Goal: Task Accomplishment & Management: Use online tool/utility

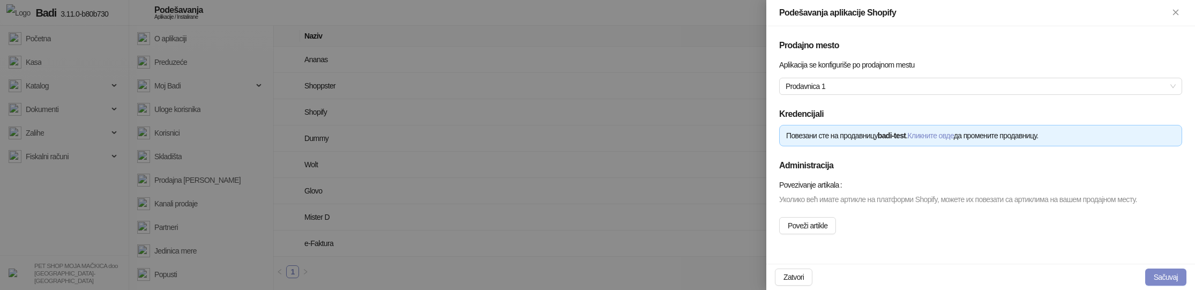
click at [860, 225] on div "Уколико већ имате артикле на платформи Shopify, можете их повезати са артиклима…" at bounding box center [980, 213] width 403 height 41
click at [825, 231] on button "Poveži artikle" at bounding box center [807, 225] width 57 height 17
click at [817, 234] on button "Poveži artikle" at bounding box center [807, 225] width 57 height 17
click at [831, 234] on button "Poveži artikle" at bounding box center [807, 225] width 57 height 17
click at [807, 234] on button "Poveži artikle" at bounding box center [807, 225] width 57 height 17
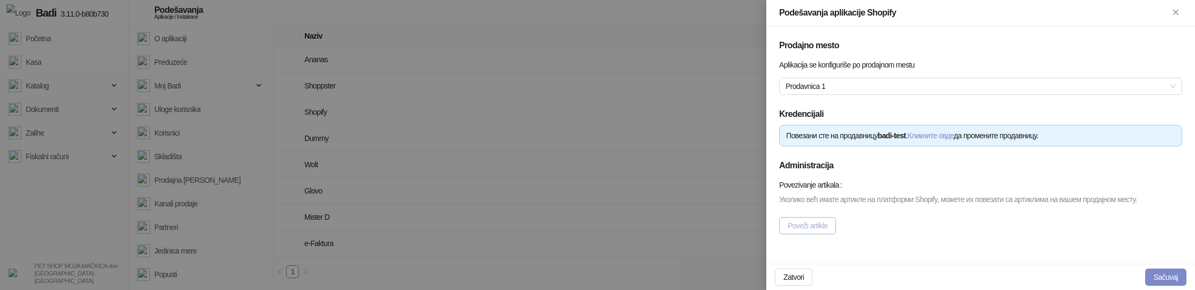
click at [832, 234] on button "Poveži artikle" at bounding box center [807, 225] width 57 height 17
click at [822, 234] on button "Poveži artikle" at bounding box center [807, 225] width 57 height 17
click at [720, 260] on div at bounding box center [597, 145] width 1195 height 290
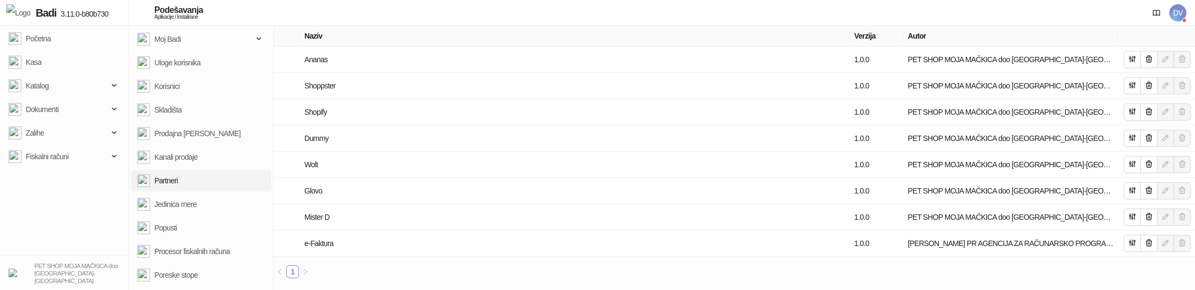
scroll to position [92, 0]
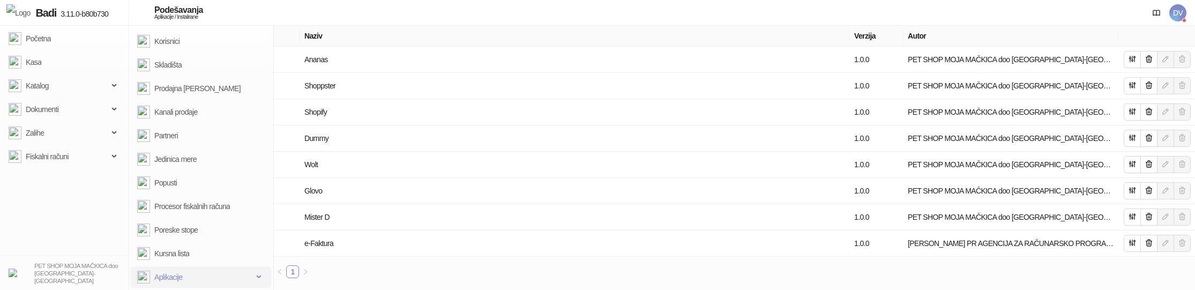
click at [197, 277] on span "Aplikacije" at bounding box center [195, 276] width 116 height 21
click at [174, 276] on span "Aplikacije" at bounding box center [168, 276] width 28 height 21
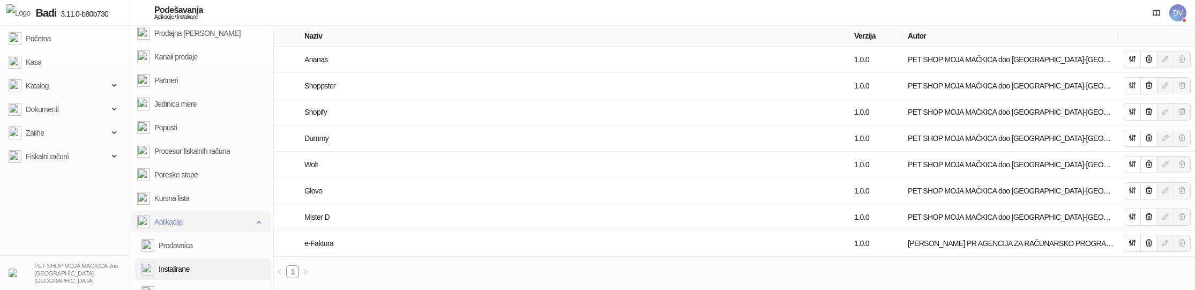
scroll to position [162, 0]
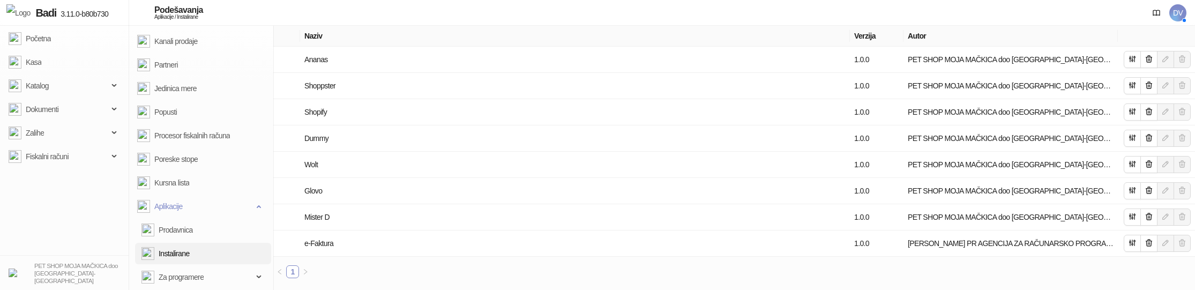
click at [190, 253] on link "Instalirane" at bounding box center [165, 253] width 48 height 21
click at [1146, 114] on icon "button" at bounding box center [1149, 111] width 6 height 6
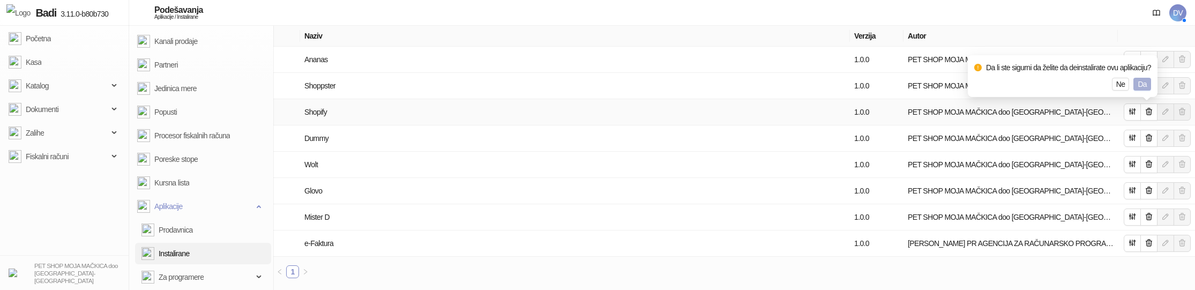
click at [1143, 86] on span "Da" at bounding box center [1142, 84] width 9 height 9
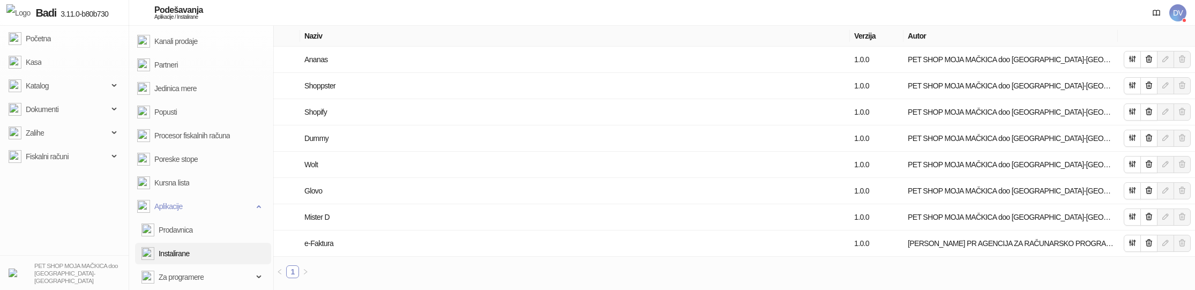
click at [187, 235] on link "Prodavnica" at bounding box center [166, 229] width 51 height 21
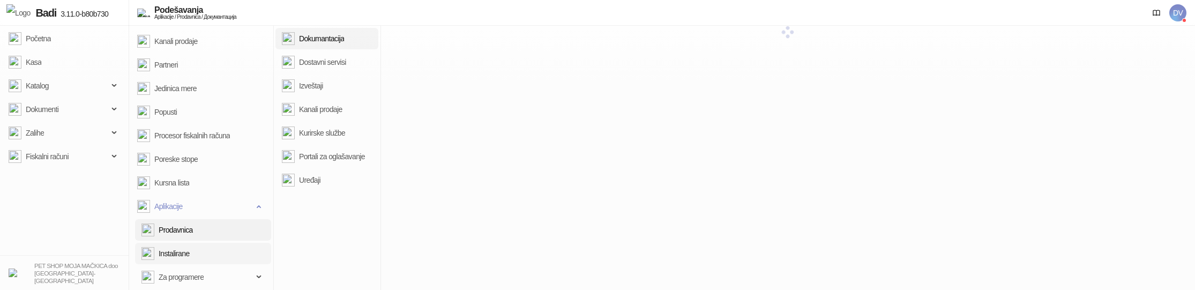
click at [186, 253] on link "Instalirane" at bounding box center [165, 253] width 48 height 21
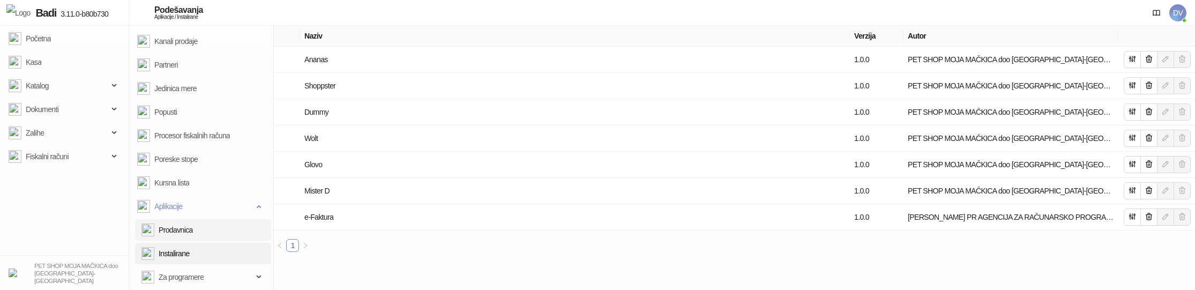
click at [193, 234] on link "Prodavnica" at bounding box center [166, 229] width 51 height 21
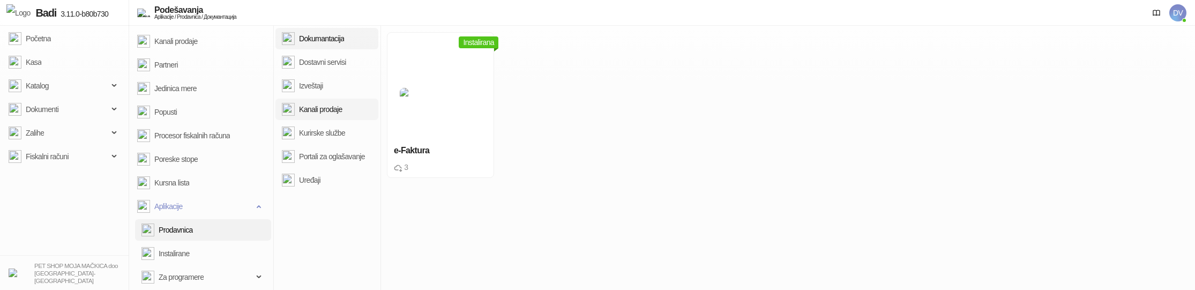
click at [342, 113] on link "Kanali prodaje" at bounding box center [312, 109] width 61 height 21
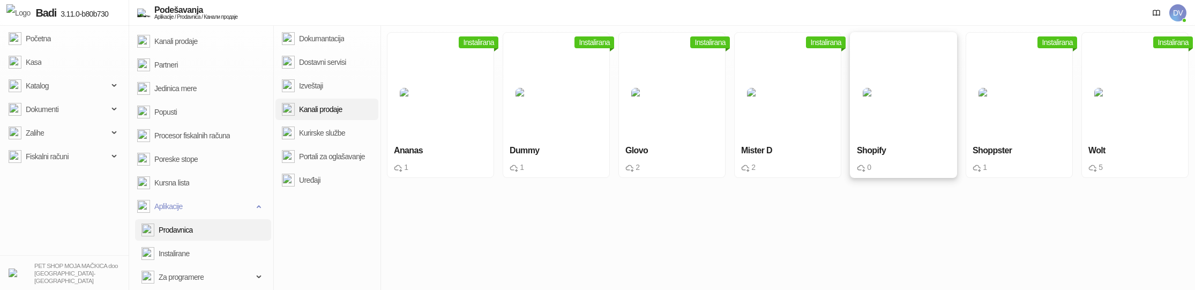
click at [900, 91] on img at bounding box center [903, 92] width 81 height 9
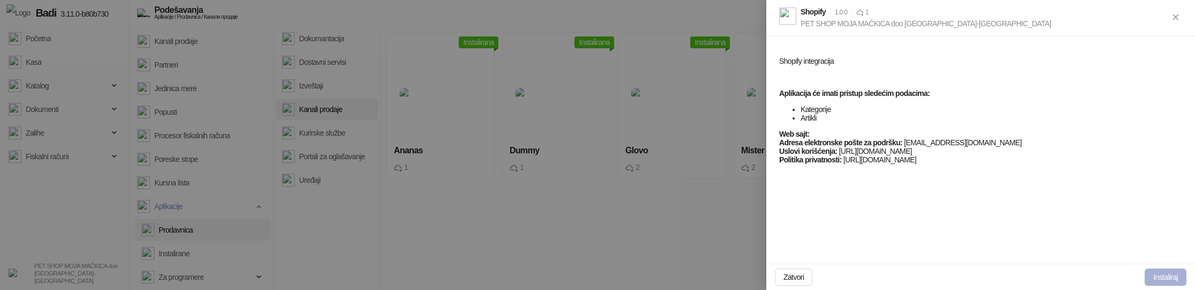
click at [1172, 276] on button "Instaliraj" at bounding box center [1166, 277] width 42 height 17
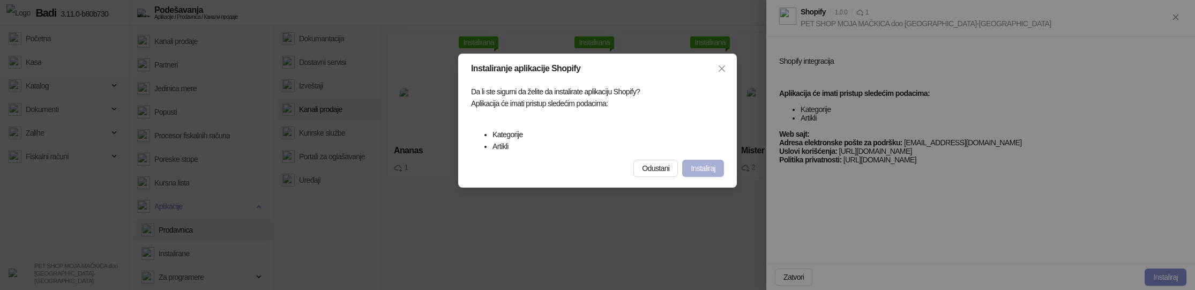
click at [710, 166] on span "Instaliraj" at bounding box center [703, 168] width 25 height 9
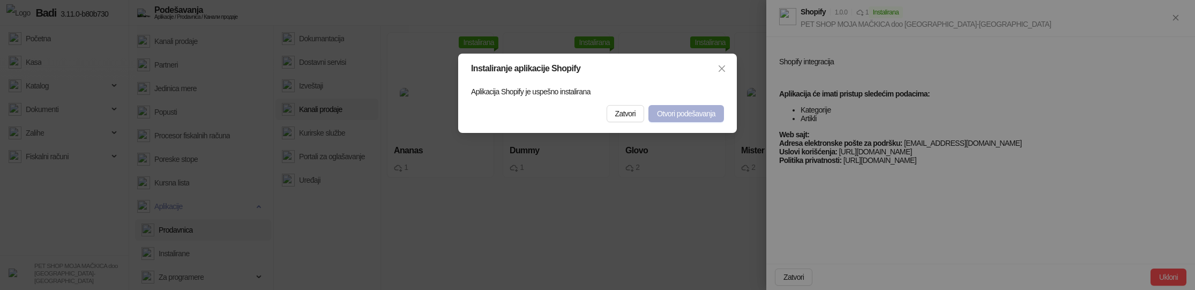
click at [703, 117] on span "Otvori podešavanja" at bounding box center [686, 113] width 58 height 9
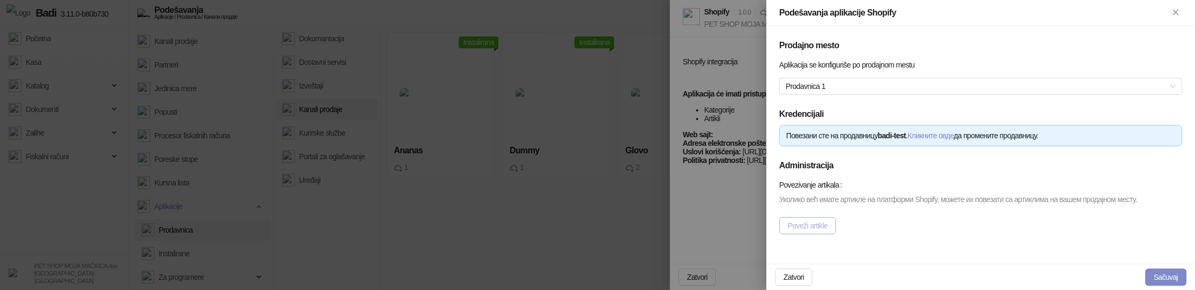
click at [824, 234] on button "Poveži artikle" at bounding box center [807, 225] width 57 height 17
click at [808, 234] on button "Poveži artikle" at bounding box center [807, 225] width 57 height 17
click at [818, 234] on button "Poveži artikle" at bounding box center [807, 225] width 57 height 17
click at [808, 234] on button "Poveži artikle" at bounding box center [807, 225] width 57 height 17
click at [819, 234] on button "Poveži artikle" at bounding box center [807, 225] width 57 height 17
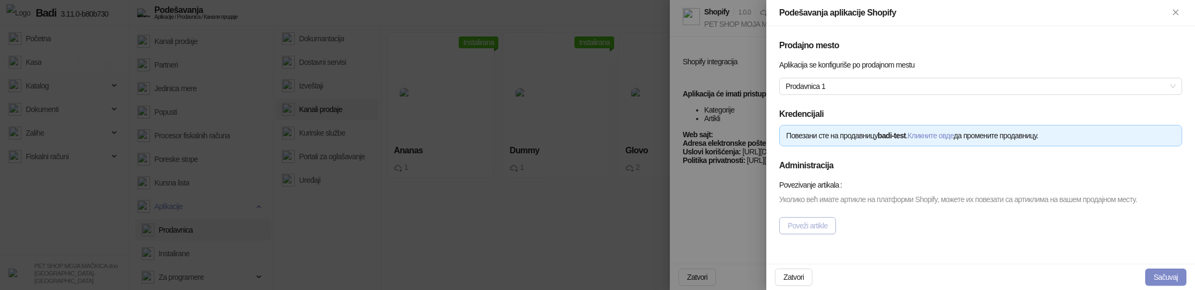
click at [802, 234] on button "Poveži artikle" at bounding box center [807, 225] width 57 height 17
click at [818, 234] on button "Poveži artikle" at bounding box center [807, 225] width 57 height 17
click at [826, 234] on button "Poveži artikle" at bounding box center [807, 225] width 57 height 17
click at [809, 234] on button "Poveži artikle" at bounding box center [807, 225] width 57 height 17
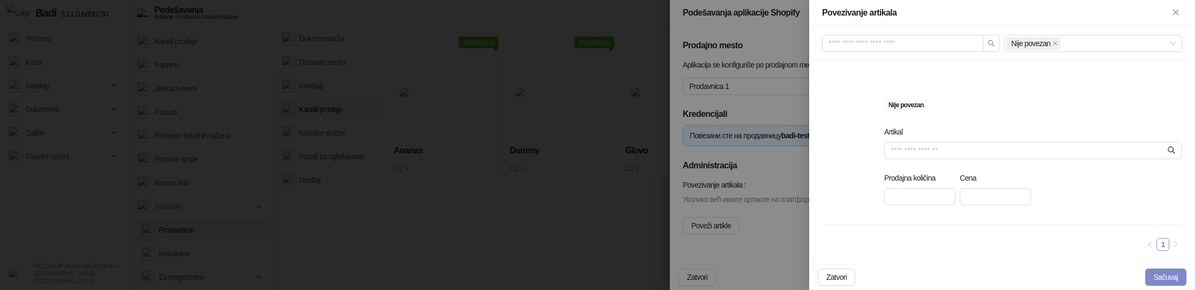
scroll to position [100, 0]
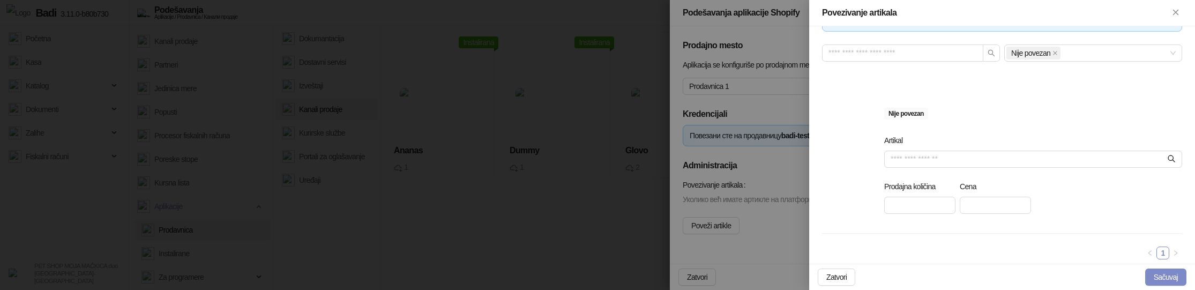
click at [759, 121] on div at bounding box center [597, 145] width 1195 height 290
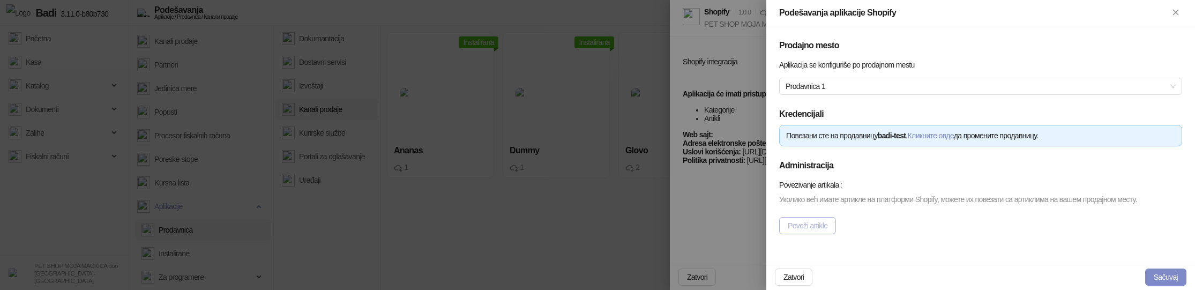
click at [816, 234] on button "Poveži artikle" at bounding box center [807, 225] width 57 height 17
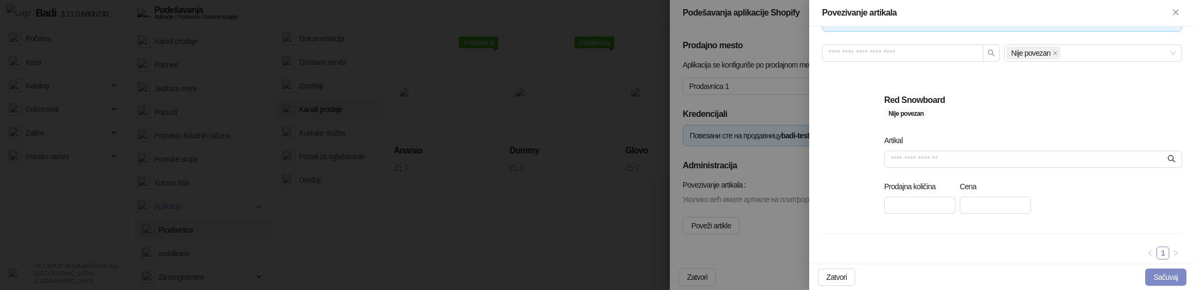
click at [789, 167] on div at bounding box center [597, 145] width 1195 height 290
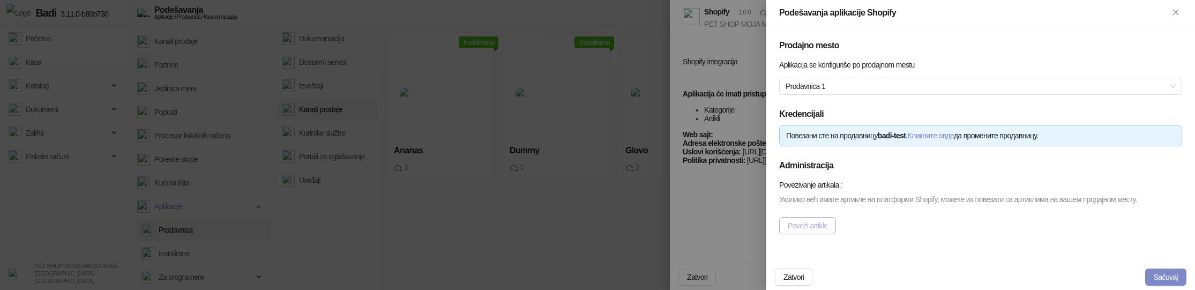
click at [806, 234] on button "Poveži artikle" at bounding box center [807, 225] width 57 height 17
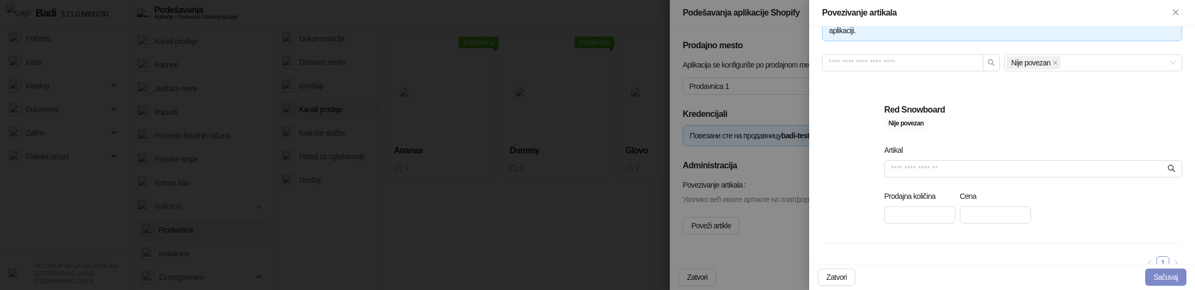
scroll to position [92, 0]
click at [554, 127] on div at bounding box center [597, 145] width 1195 height 290
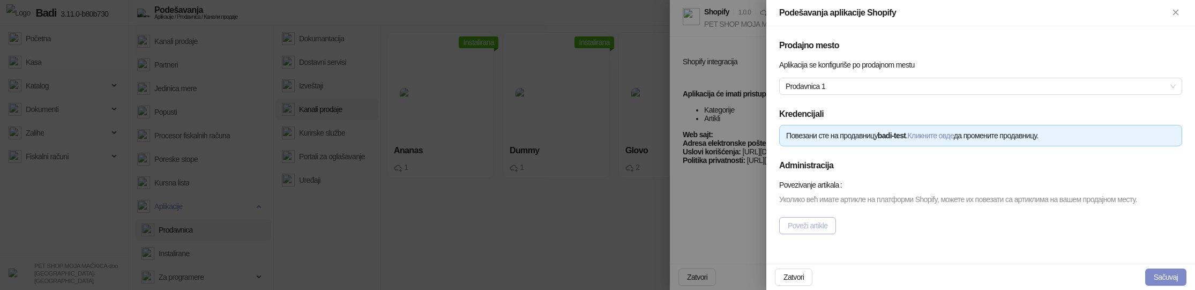
click at [816, 234] on button "Poveži artikle" at bounding box center [807, 225] width 57 height 17
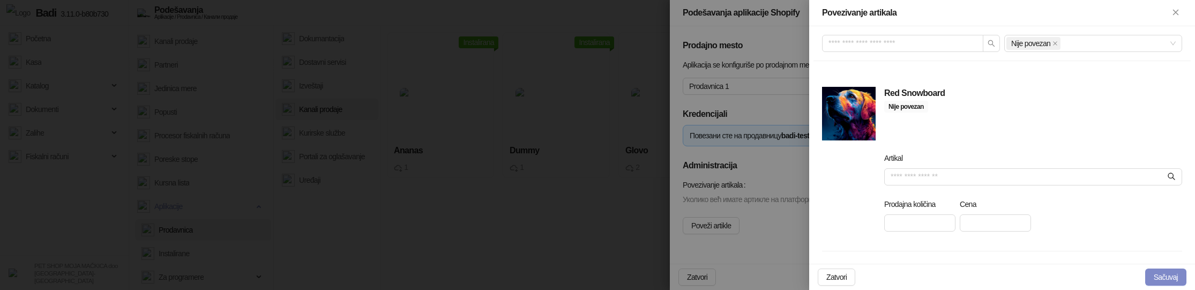
scroll to position [124, 0]
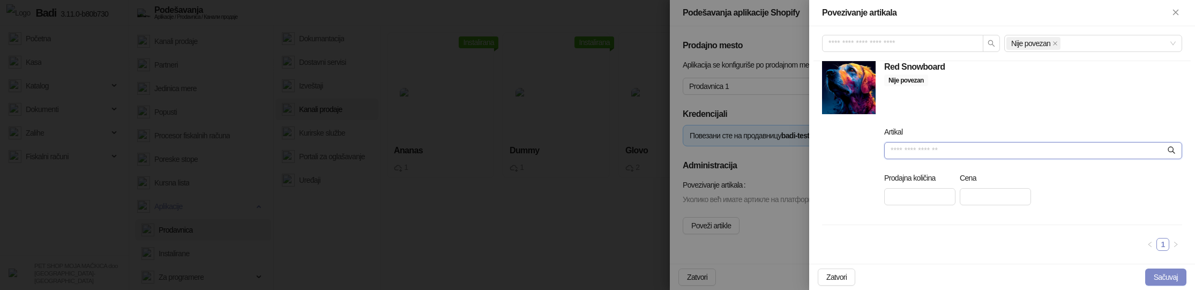
click at [941, 153] on input "Artikal" at bounding box center [1028, 151] width 274 height 12
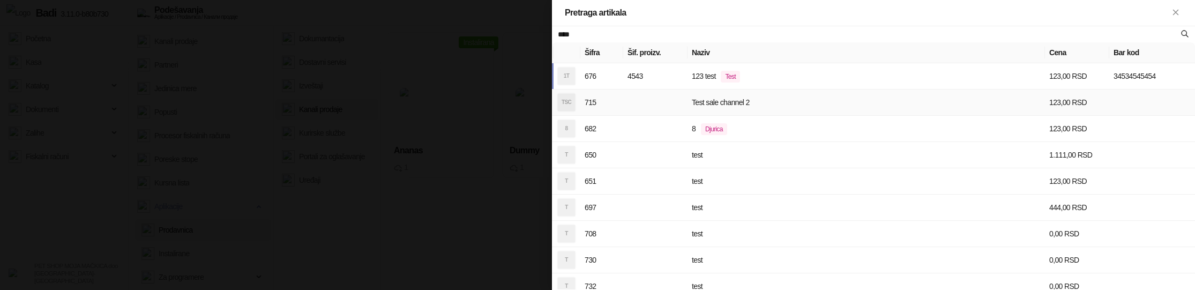
type input "****"
click at [676, 101] on td at bounding box center [655, 103] width 64 height 26
type input "**********"
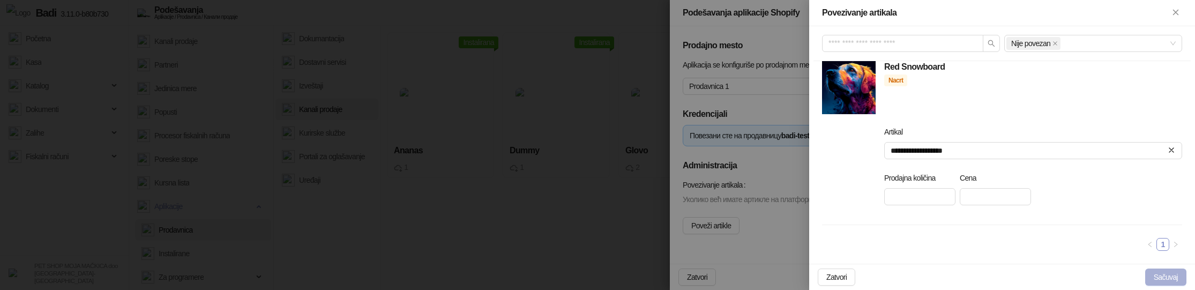
click at [1166, 274] on button "Sačuvaj" at bounding box center [1165, 277] width 41 height 17
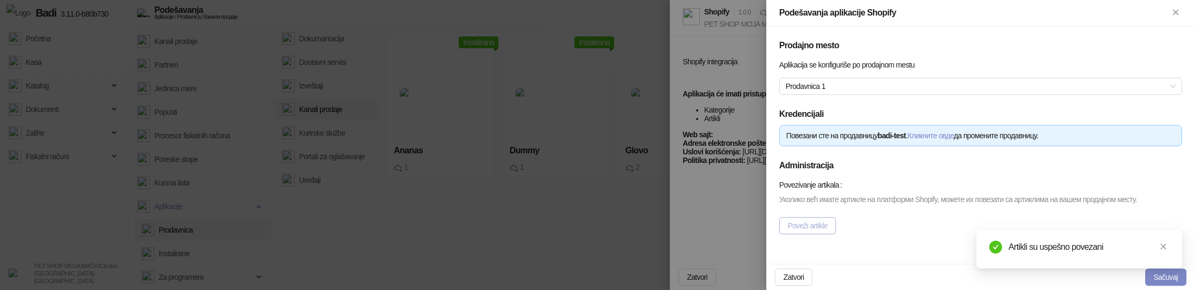
click at [829, 234] on button "Poveži artikle" at bounding box center [807, 225] width 57 height 17
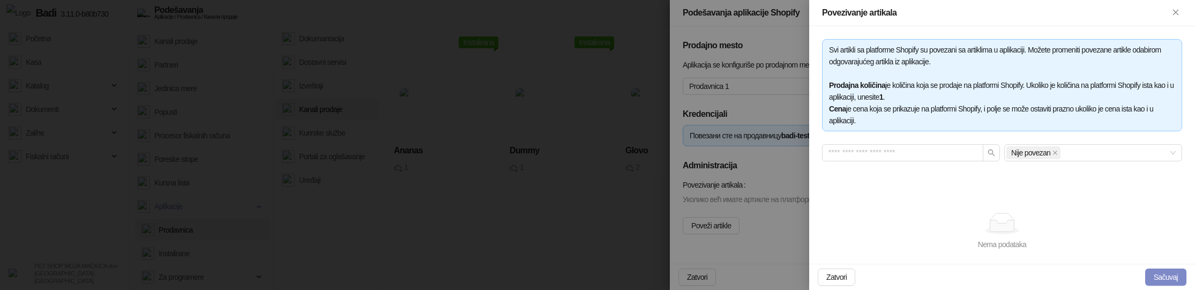
click at [751, 222] on div at bounding box center [597, 145] width 1195 height 290
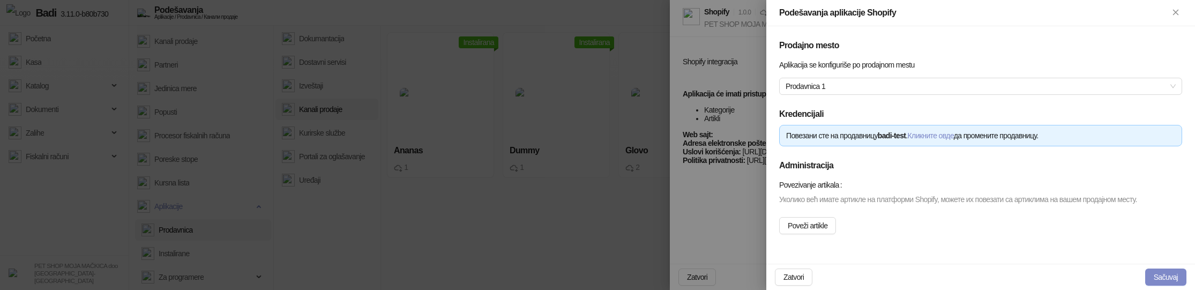
click at [485, 227] on div at bounding box center [597, 145] width 1195 height 290
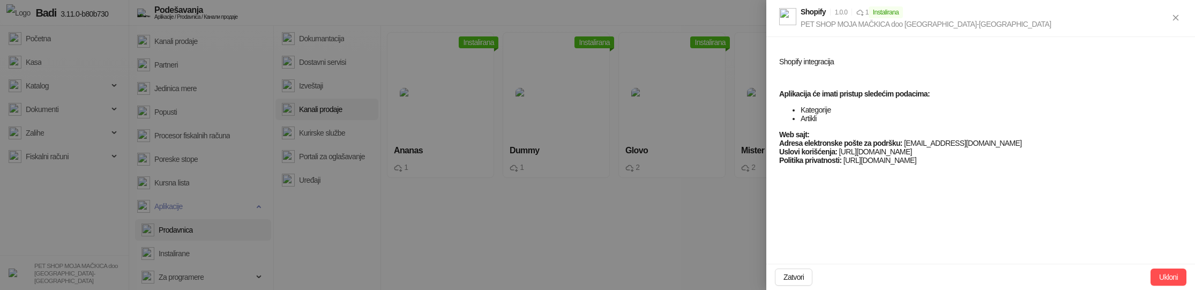
click at [162, 131] on div at bounding box center [597, 145] width 1195 height 290
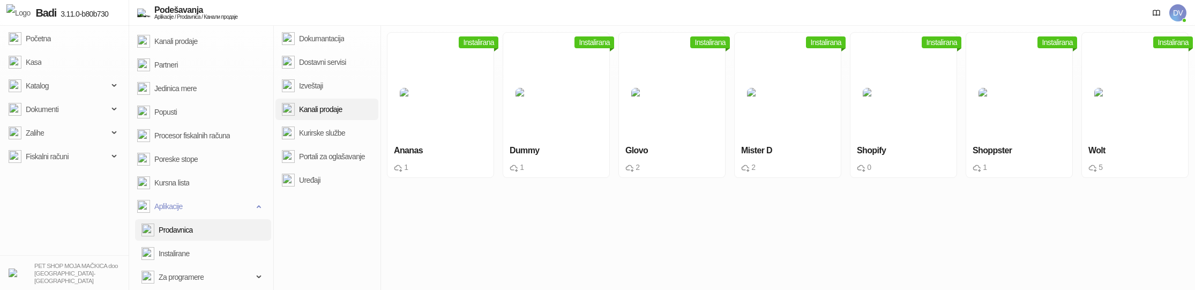
click at [45, 97] on ul "Početna Kasa Katalog Dokumenti Zalihe Fiskalni računi" at bounding box center [64, 140] width 129 height 229
click at [49, 86] on span "Katalog" at bounding box center [37, 85] width 23 height 21
click at [46, 151] on link "Artikli" at bounding box center [29, 156] width 33 height 21
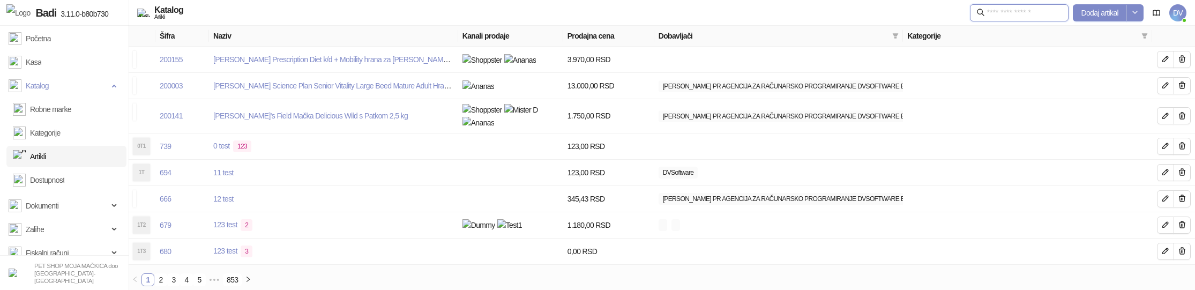
click at [997, 11] on input "text" at bounding box center [1024, 13] width 75 height 12
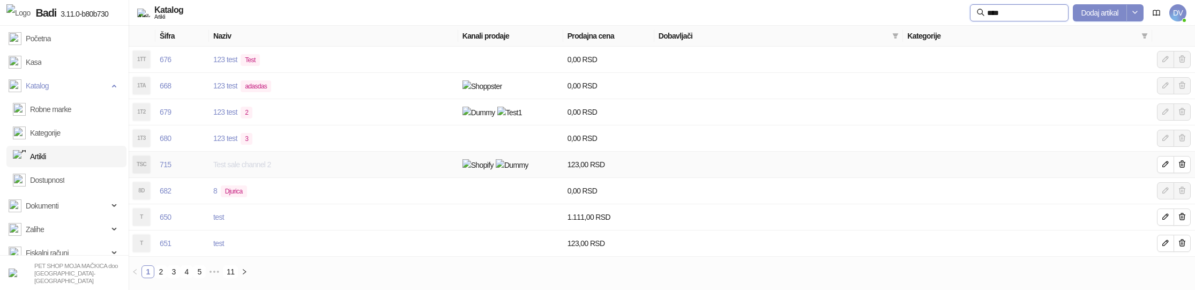
type input "****"
click at [266, 161] on link "Test sale channel 2" at bounding box center [242, 164] width 58 height 9
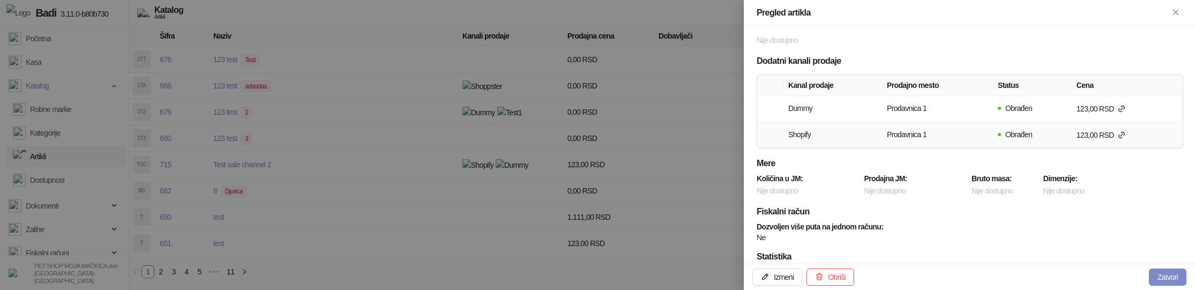
scroll to position [218, 0]
click at [410, 139] on div at bounding box center [597, 145] width 1195 height 290
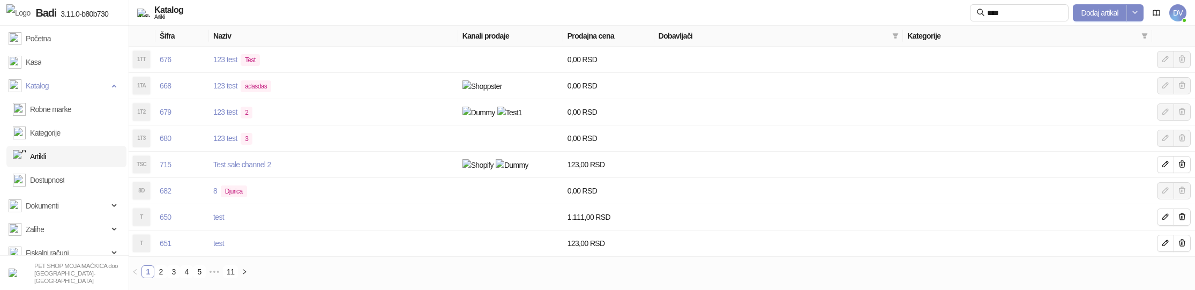
click at [1172, 9] on span "DV" at bounding box center [1177, 12] width 17 height 17
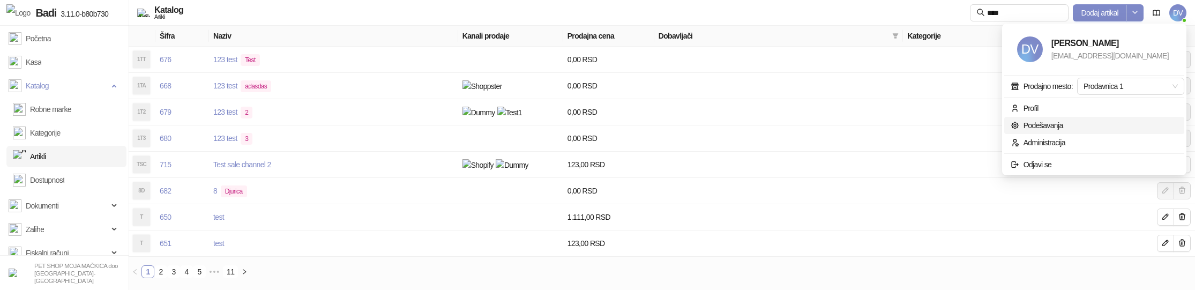
click at [1063, 130] on link "Podešavanja" at bounding box center [1037, 125] width 53 height 9
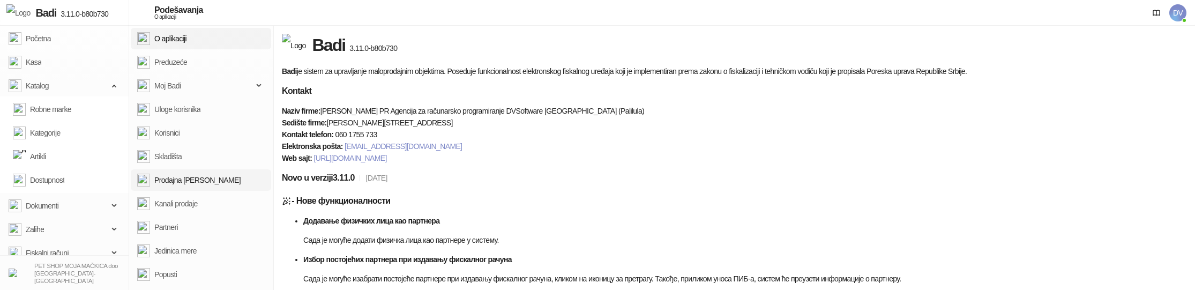
scroll to position [92, 0]
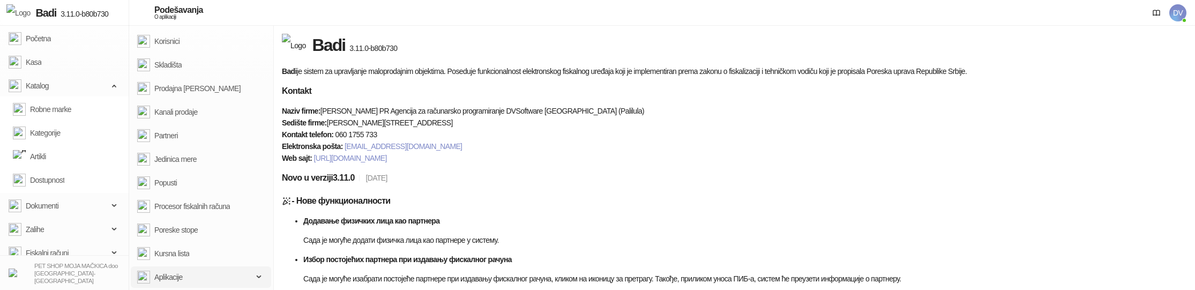
click at [191, 271] on span "Aplikacije" at bounding box center [195, 276] width 116 height 21
click at [190, 256] on link "Instalirane" at bounding box center [165, 253] width 48 height 21
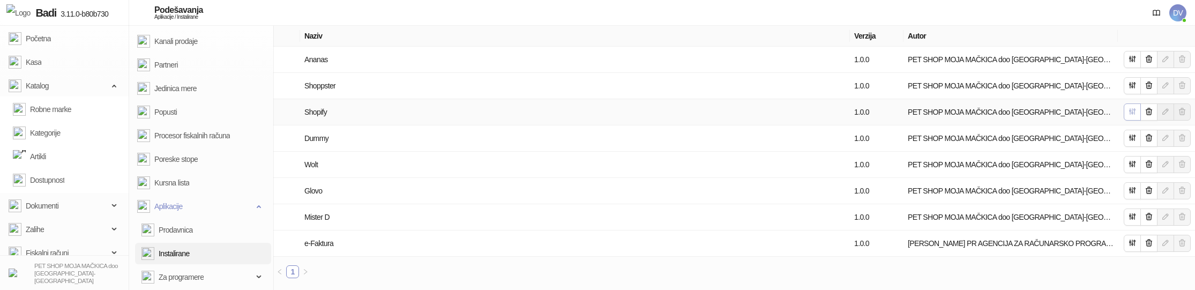
click at [1131, 110] on icon "button" at bounding box center [1132, 111] width 9 height 9
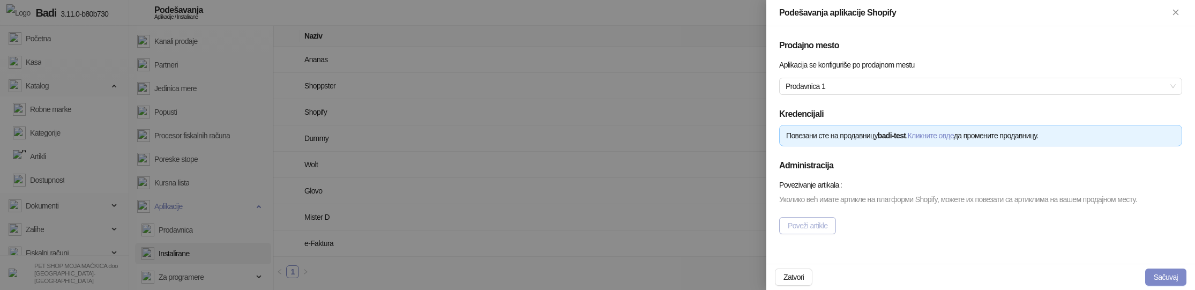
click at [815, 234] on button "Poveži artikle" at bounding box center [807, 225] width 57 height 17
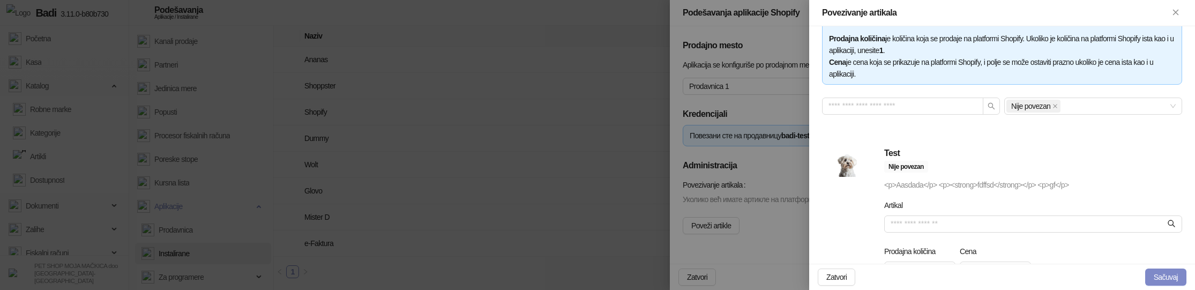
scroll to position [111, 0]
